Goal: Find specific page/section

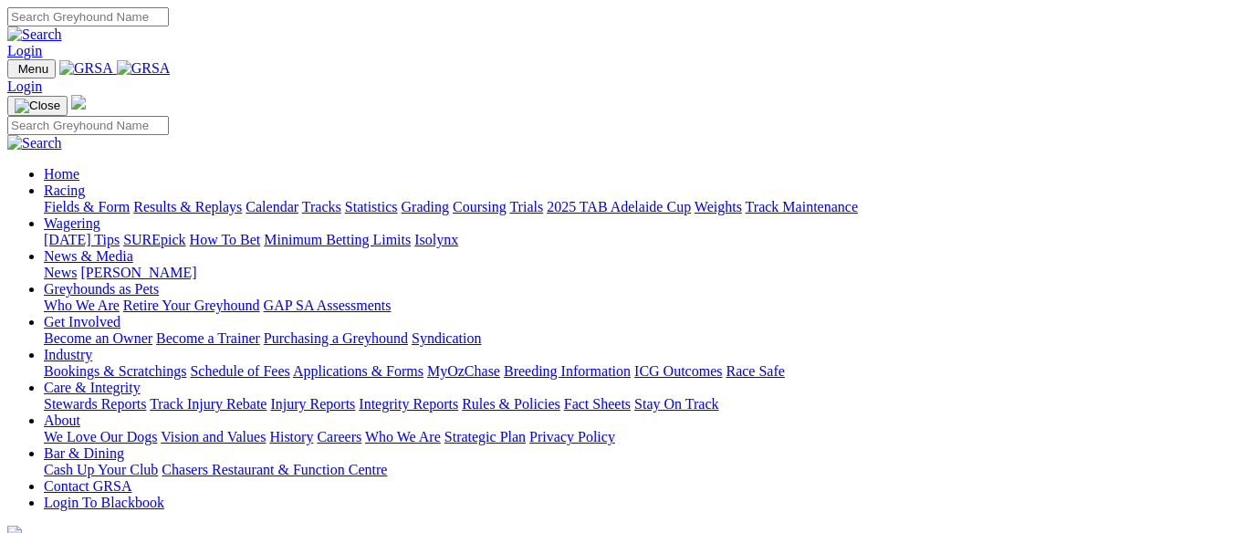
scroll to position [365, 0]
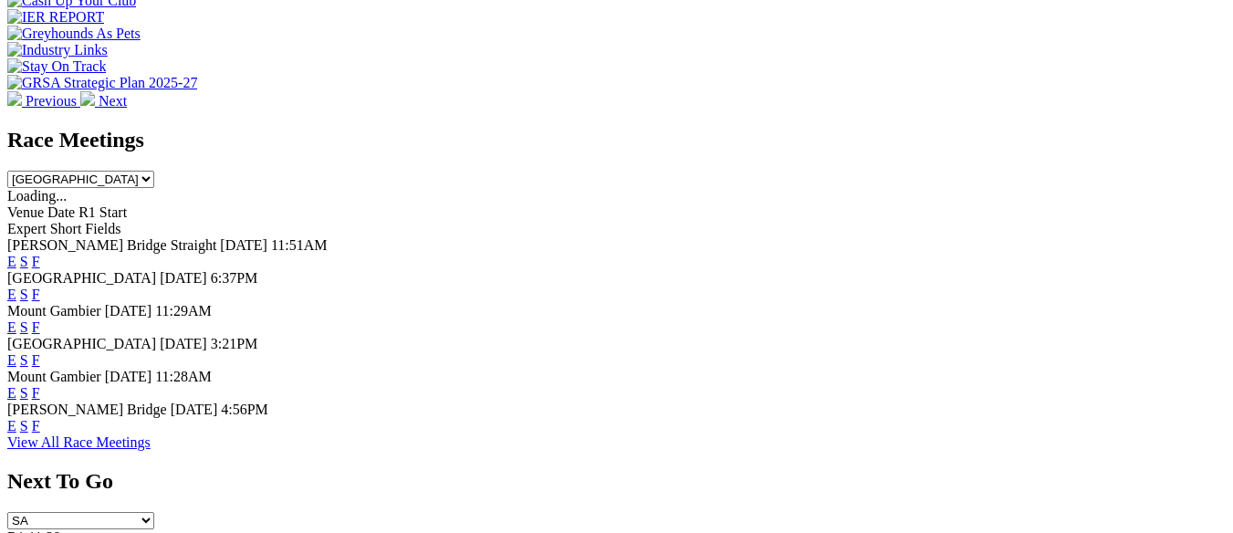
click at [40, 418] on link "F" at bounding box center [36, 426] width 8 height 16
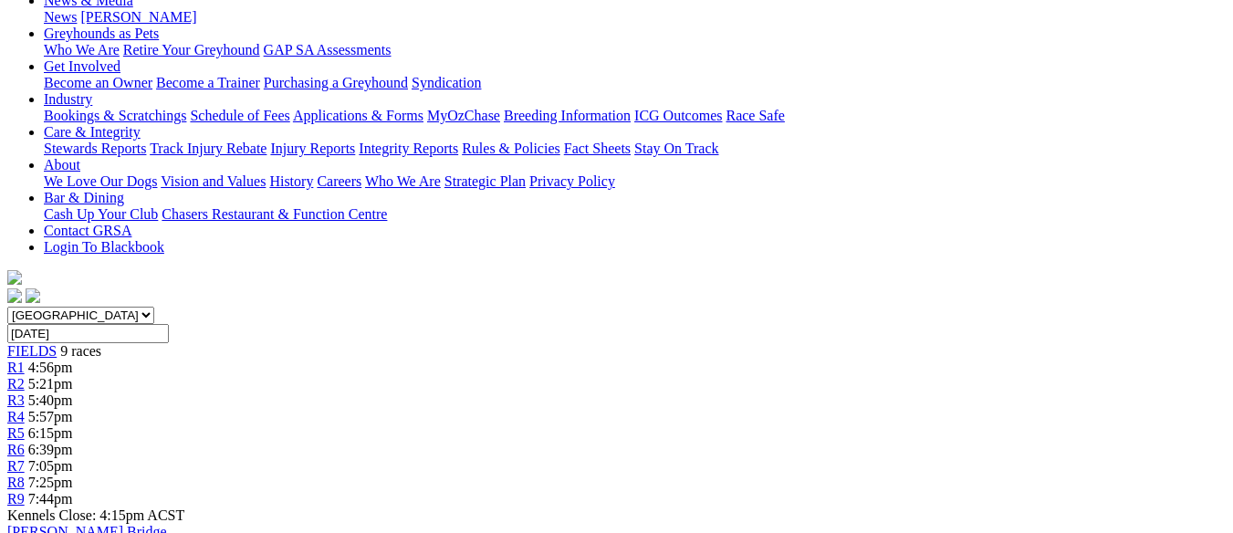
scroll to position [274, 0]
